Goal: Task Accomplishment & Management: Complete application form

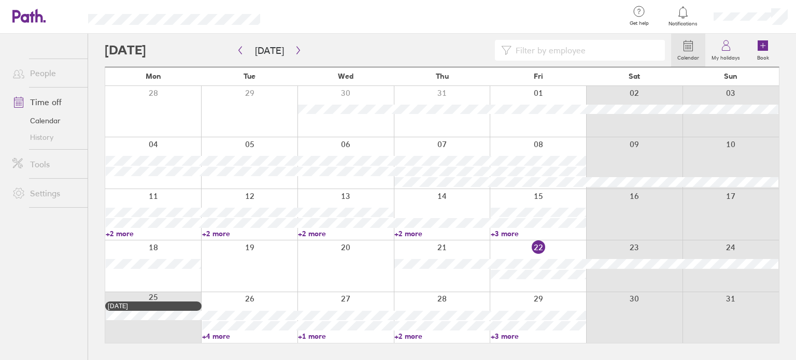
drag, startPoint x: 242, startPoint y: 337, endPoint x: 359, endPoint y: 340, distance: 116.6
click at [242, 337] on link "+4 more" at bounding box center [249, 336] width 95 height 9
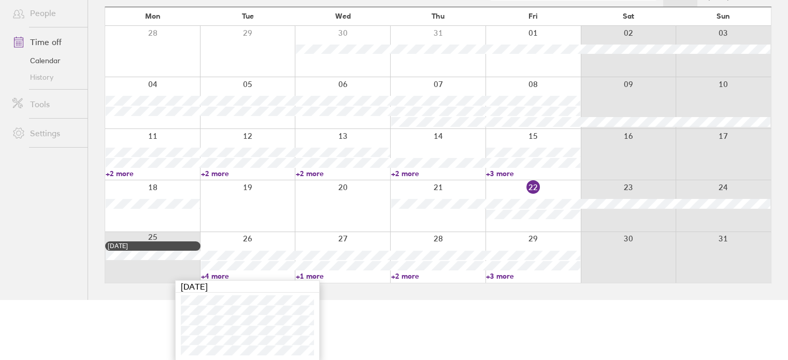
scroll to position [60, 0]
click at [321, 276] on link "+1 more" at bounding box center [343, 276] width 94 height 9
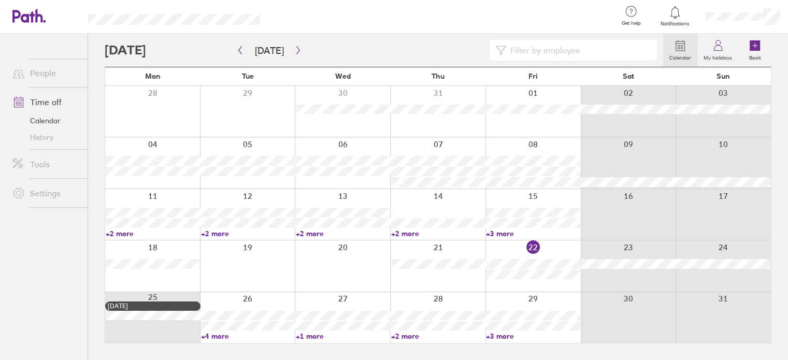
scroll to position [0, 0]
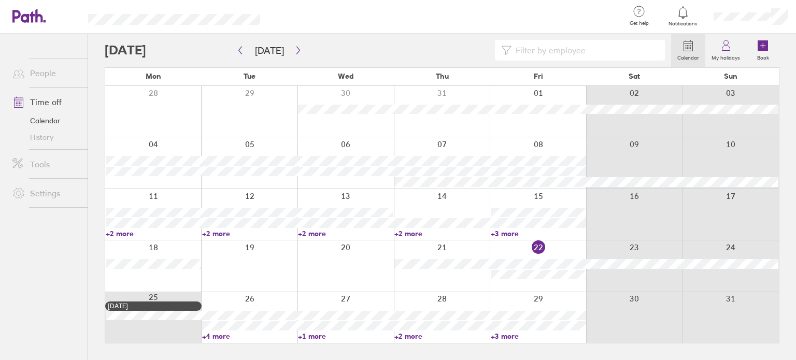
click at [422, 277] on div at bounding box center [442, 265] width 96 height 51
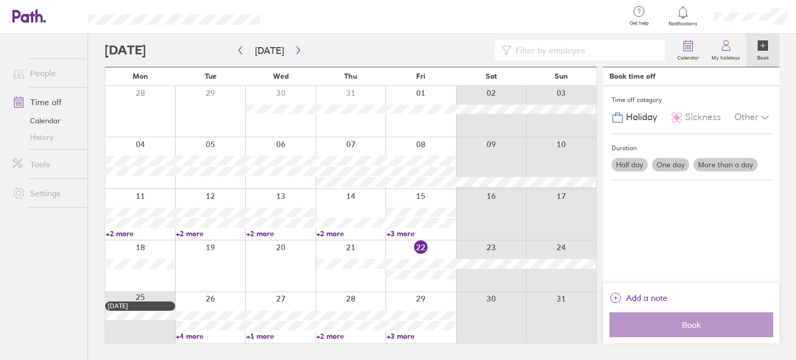
click at [350, 335] on link "+2 more" at bounding box center [350, 336] width 69 height 9
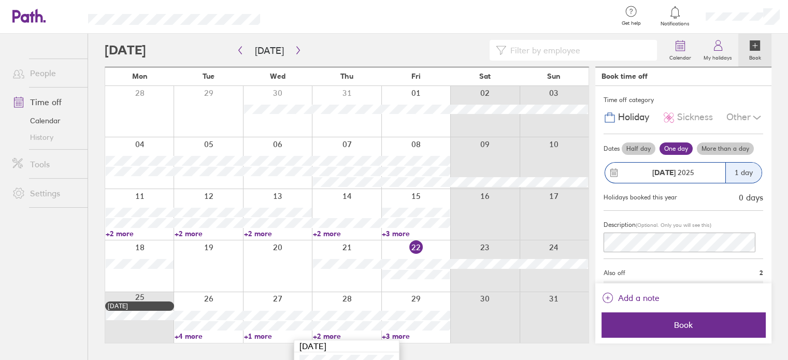
scroll to position [40, 0]
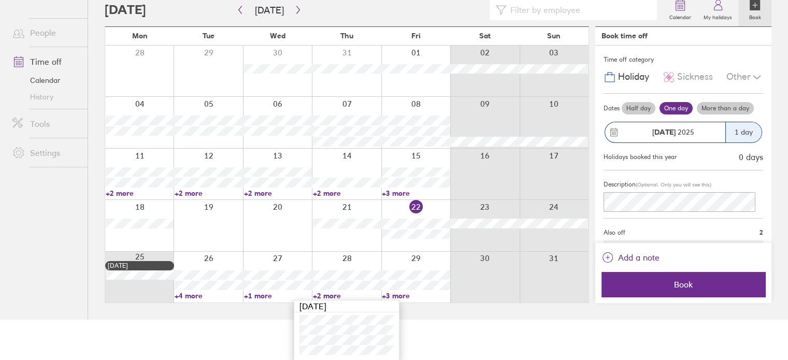
click at [283, 296] on link "+1 more" at bounding box center [278, 295] width 68 height 9
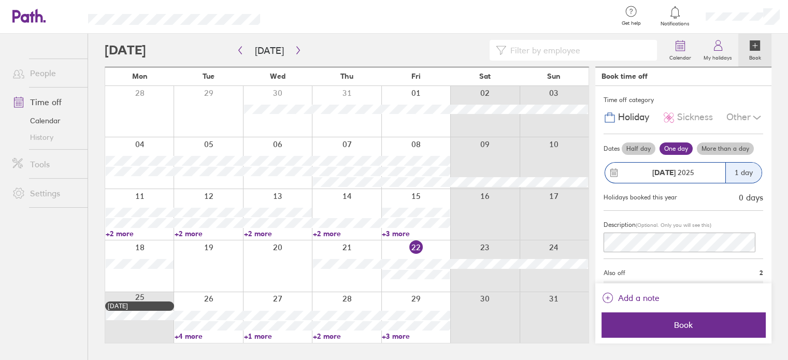
scroll to position [0, 0]
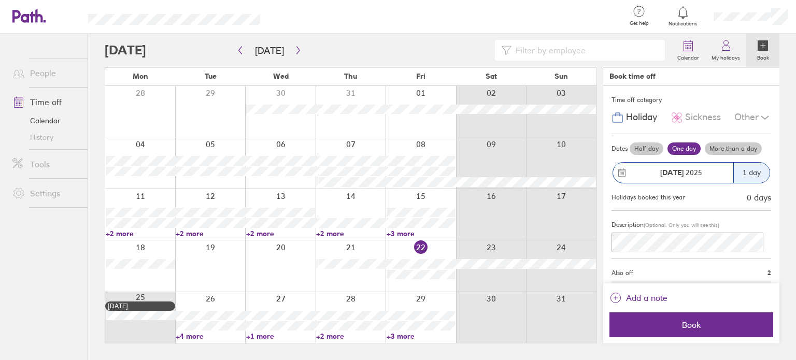
click at [402, 339] on link "+3 more" at bounding box center [421, 336] width 69 height 9
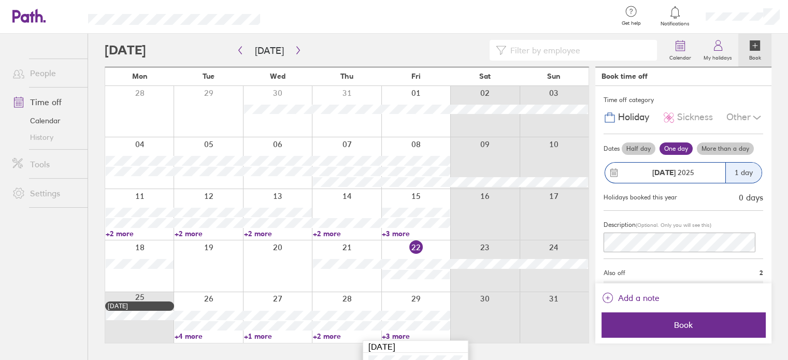
click at [50, 107] on link "Time off" at bounding box center [45, 102] width 83 height 21
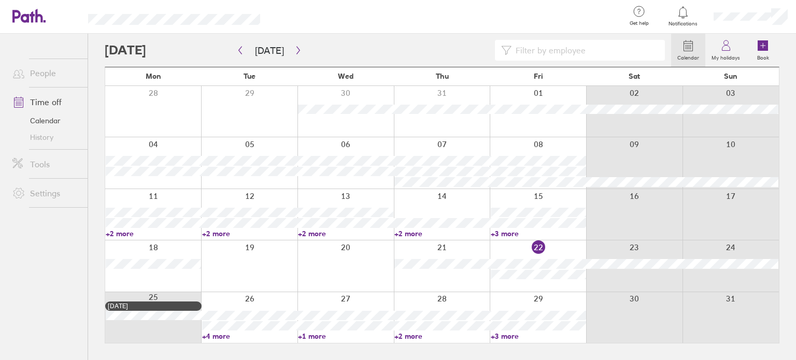
click at [331, 339] on link "+1 more" at bounding box center [345, 336] width 95 height 9
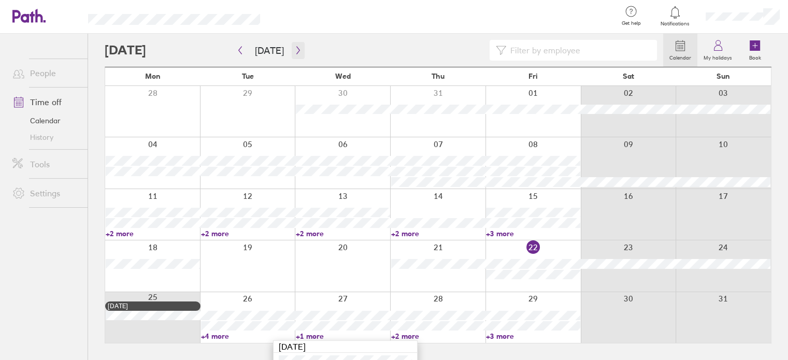
click at [292, 49] on button "button" at bounding box center [298, 50] width 13 height 17
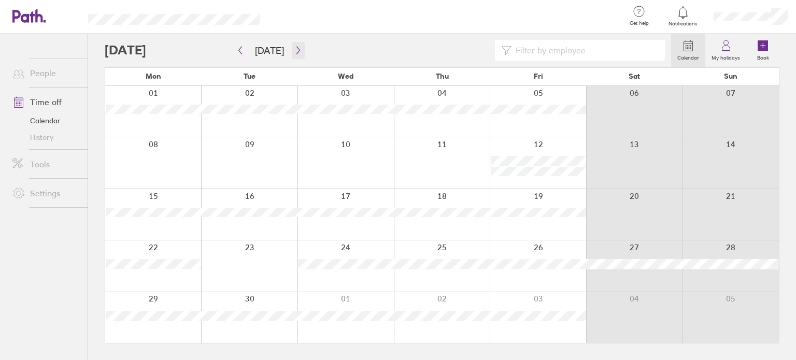
click at [296, 47] on icon "button" at bounding box center [298, 50] width 8 height 8
click at [554, 157] on div at bounding box center [538, 162] width 96 height 51
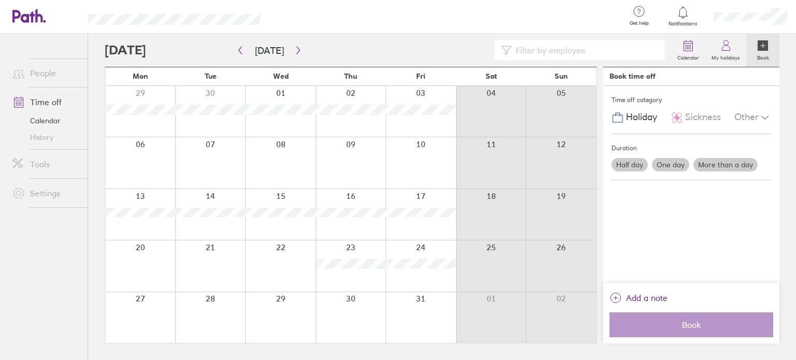
click at [674, 167] on label "One day" at bounding box center [670, 164] width 37 height 13
click at [0, 0] on input "One day" at bounding box center [0, 0] width 0 height 0
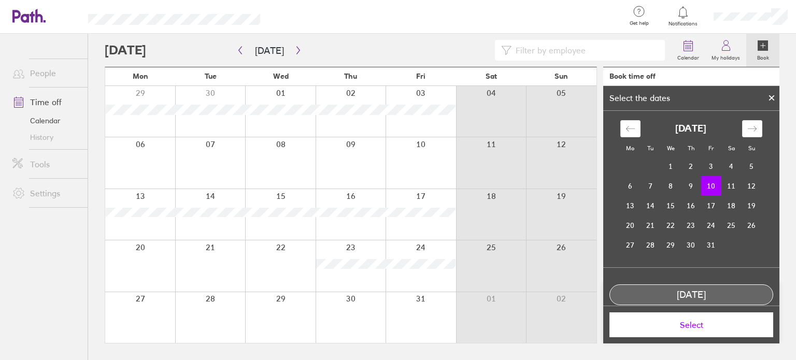
click at [690, 324] on span "Select" at bounding box center [691, 324] width 149 height 9
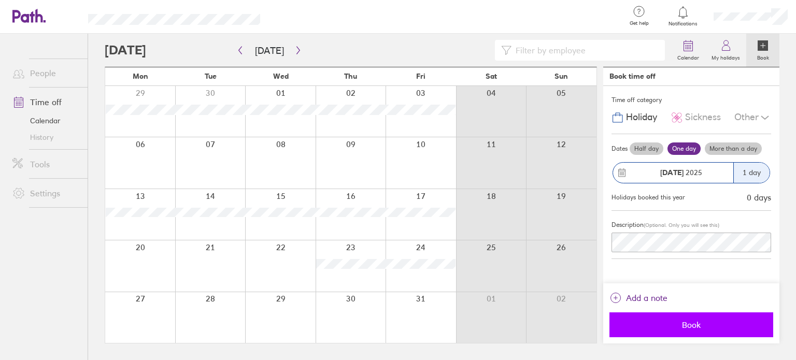
click at [691, 329] on span "Book" at bounding box center [691, 324] width 149 height 9
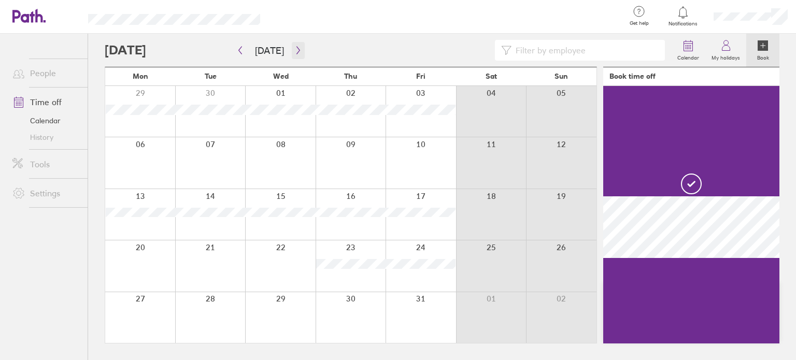
click at [292, 50] on button "button" at bounding box center [298, 50] width 13 height 17
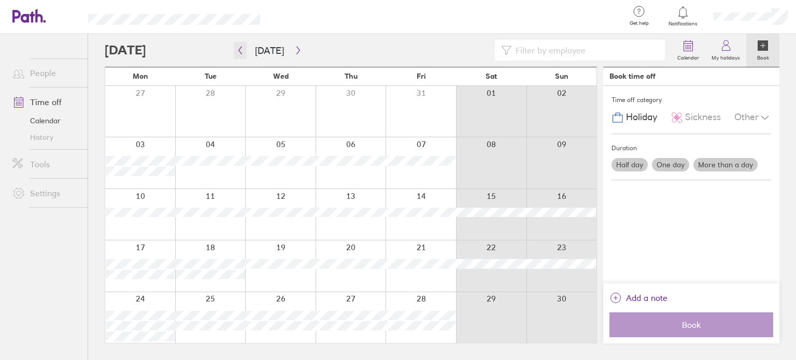
click at [234, 50] on button "button" at bounding box center [240, 50] width 13 height 17
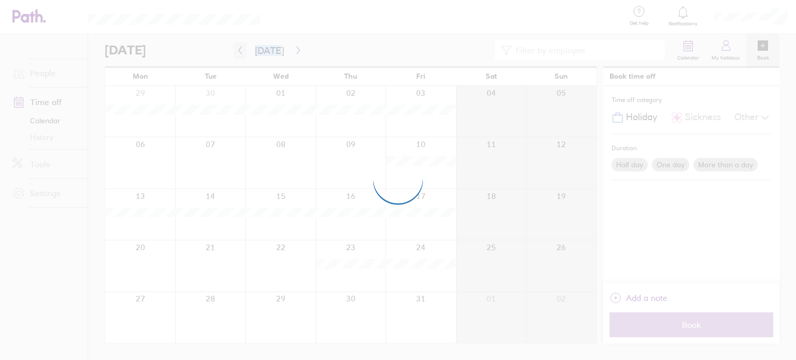
click at [234, 50] on div at bounding box center [398, 180] width 796 height 360
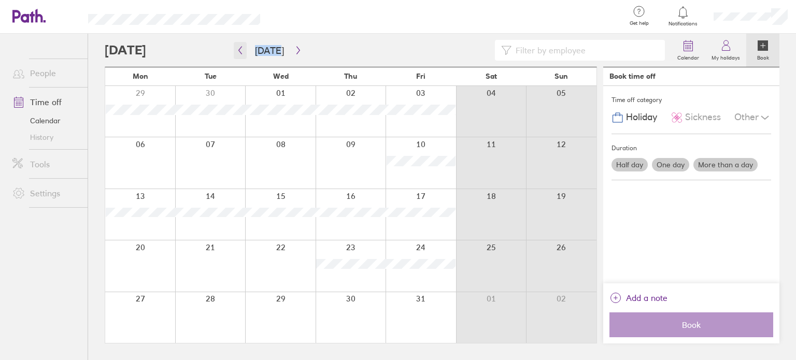
click at [239, 48] on icon "button" at bounding box center [240, 50] width 8 height 8
click at [371, 198] on div at bounding box center [351, 214] width 70 height 51
click at [369, 198] on div at bounding box center [351, 214] width 70 height 51
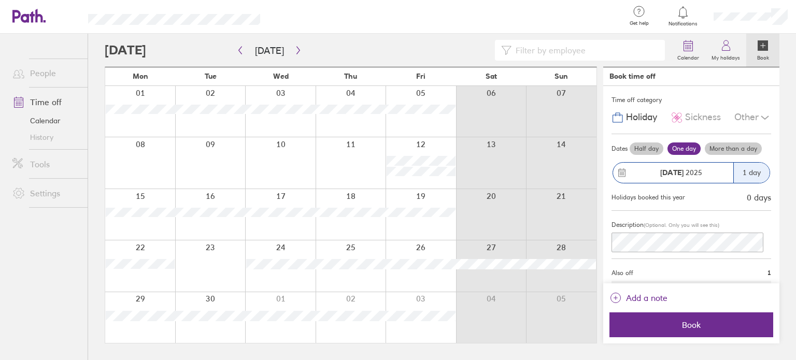
click at [728, 146] on label "More than a day" at bounding box center [733, 149] width 57 height 12
click at [0, 0] on input "More than a day" at bounding box center [0, 0] width 0 height 0
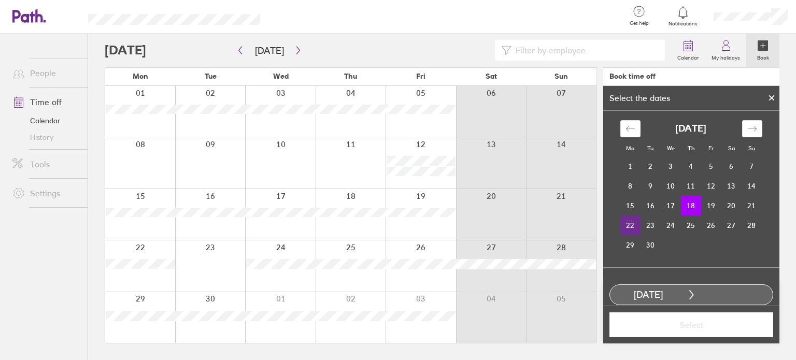
click at [621, 220] on td "22" at bounding box center [630, 226] width 20 height 20
click at [694, 326] on span "Select" at bounding box center [691, 324] width 149 height 9
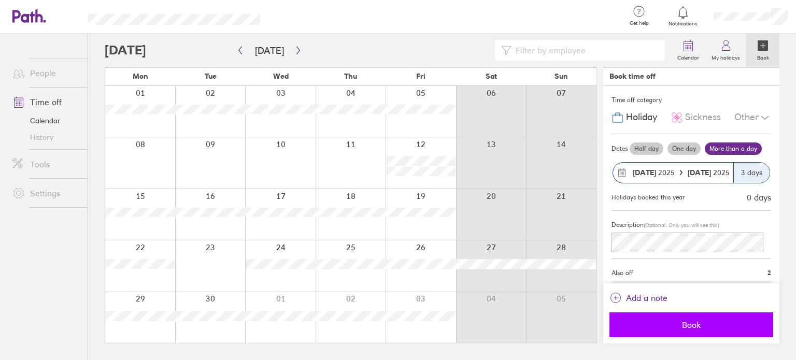
click at [706, 321] on span "Book" at bounding box center [691, 324] width 149 height 9
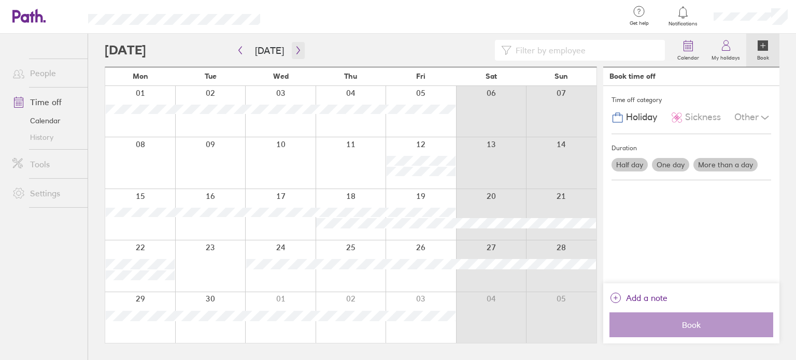
click at [296, 47] on icon "button" at bounding box center [298, 50] width 8 height 8
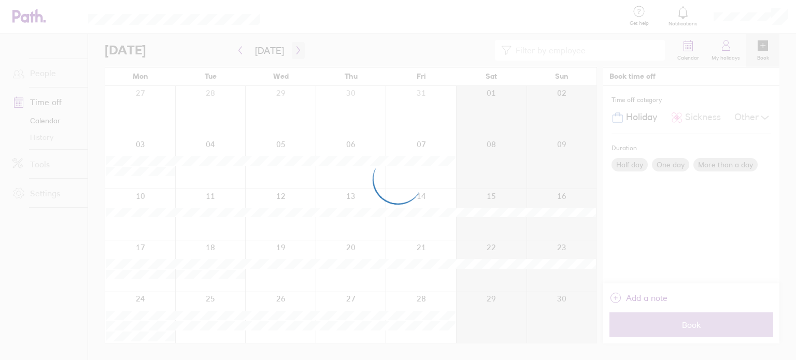
click at [296, 47] on div at bounding box center [398, 180] width 796 height 360
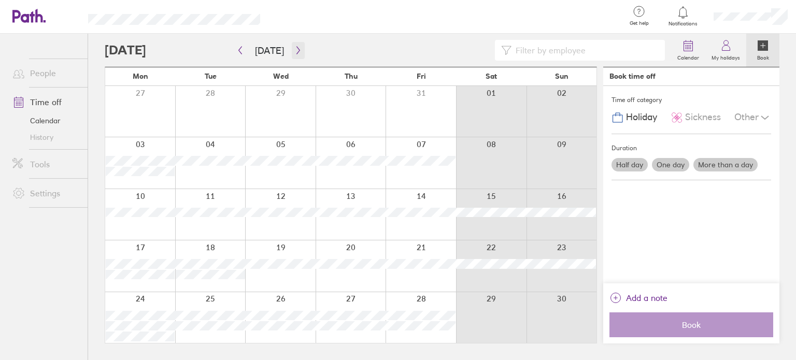
click at [298, 49] on icon "button" at bounding box center [298, 50] width 8 height 8
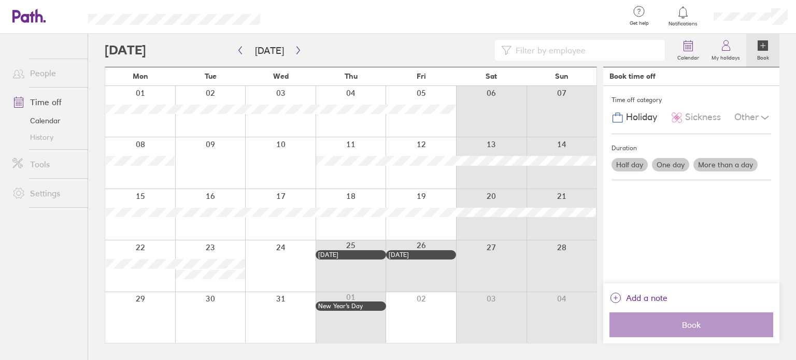
click at [301, 196] on div at bounding box center [280, 214] width 70 height 51
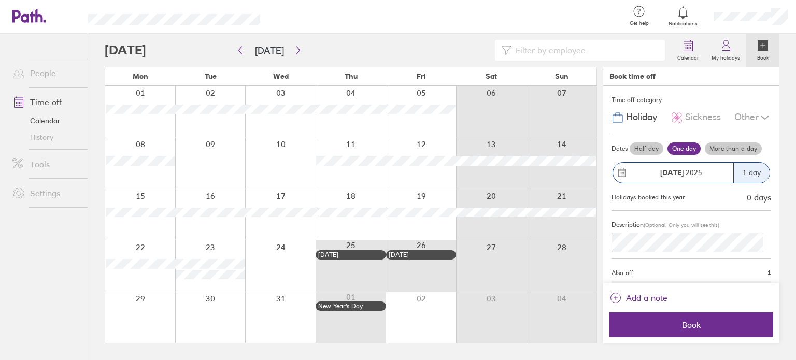
click at [735, 145] on label "More than a day" at bounding box center [733, 149] width 57 height 12
click at [0, 0] on input "More than a day" at bounding box center [0, 0] width 0 height 0
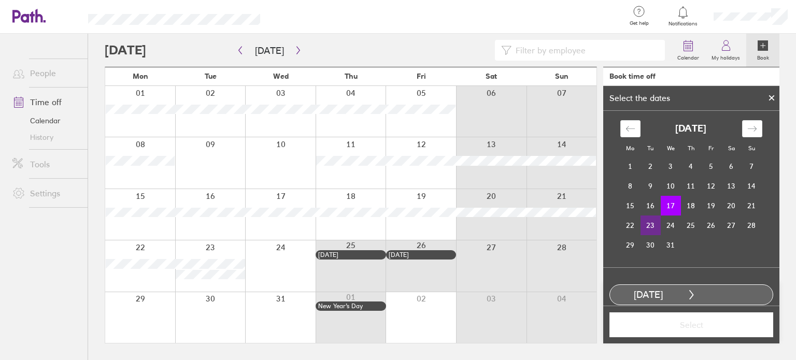
click at [645, 227] on td "23" at bounding box center [651, 226] width 20 height 20
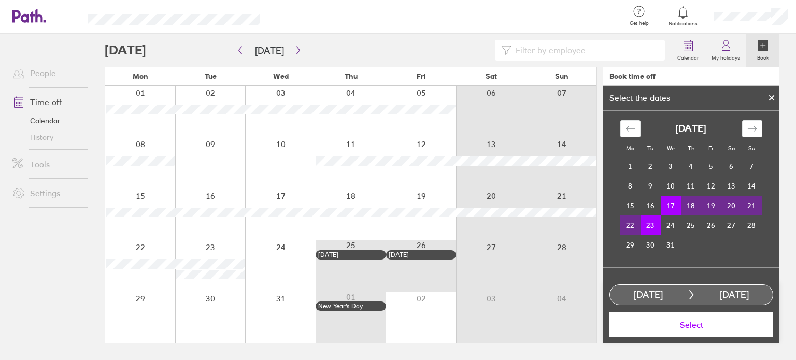
click at [694, 325] on span "Select" at bounding box center [691, 324] width 149 height 9
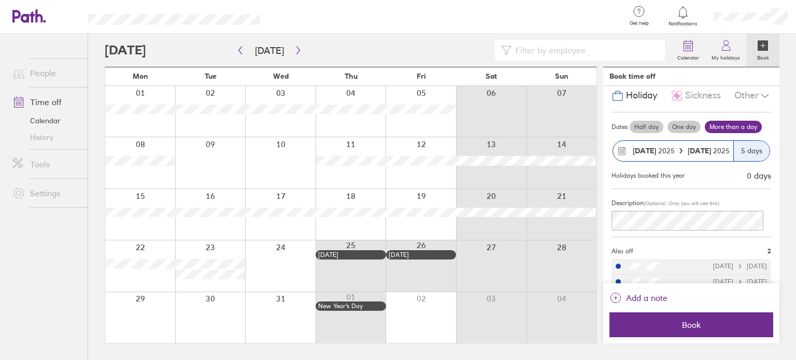
scroll to position [33, 0]
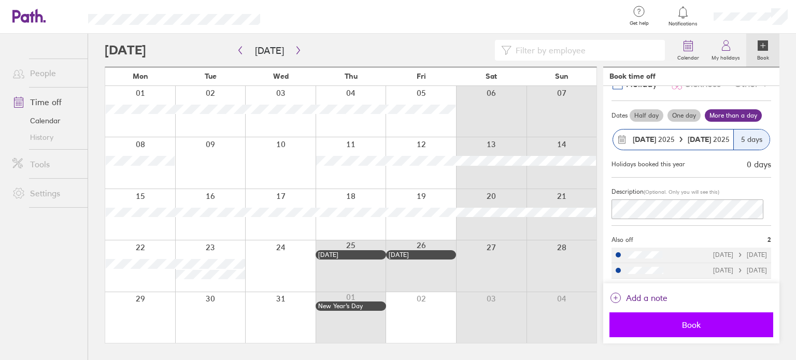
click at [684, 323] on span "Book" at bounding box center [691, 324] width 149 height 9
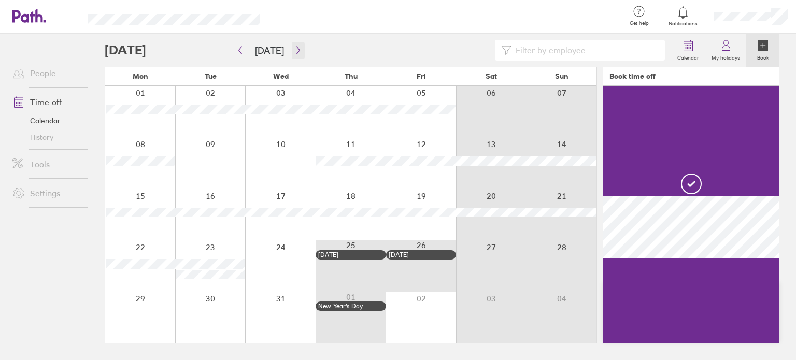
click at [296, 51] on icon "button" at bounding box center [298, 50] width 8 height 8
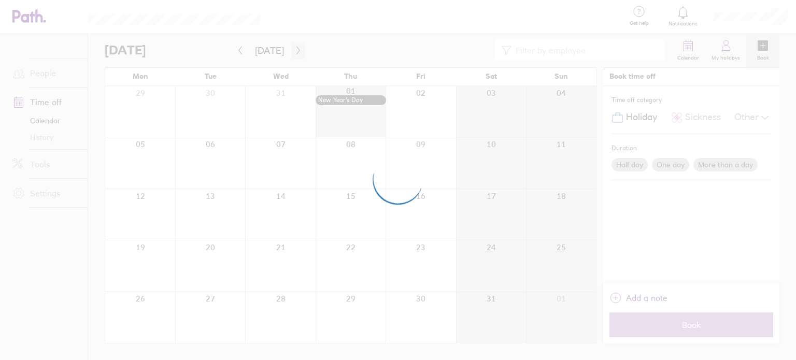
scroll to position [0, 0]
